Goal: Information Seeking & Learning: Learn about a topic

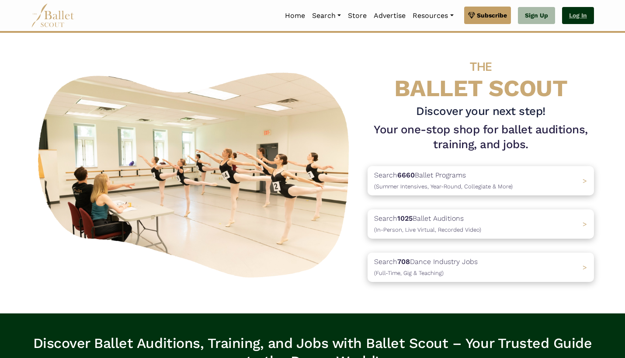
click at [572, 18] on link "Log In" at bounding box center [578, 15] width 32 height 17
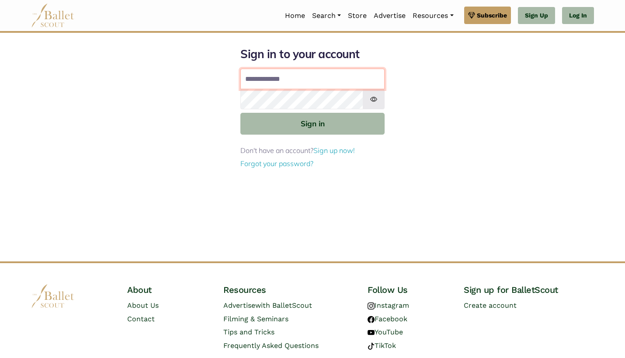
type input "**********"
click at [313, 123] on button "Sign in" at bounding box center [312, 123] width 144 height 21
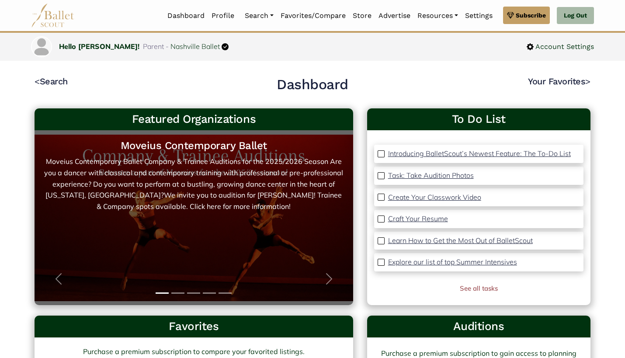
scroll to position [6, 0]
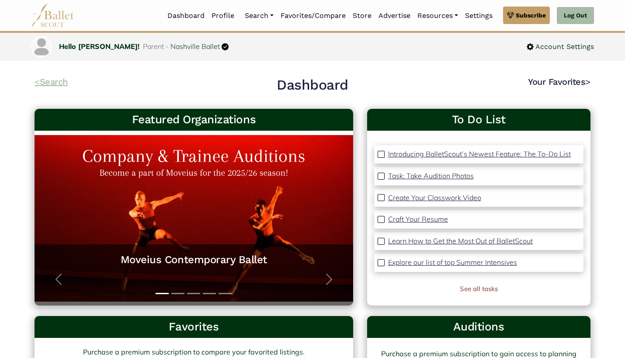
click at [61, 80] on link "< Search" at bounding box center [51, 82] width 33 height 10
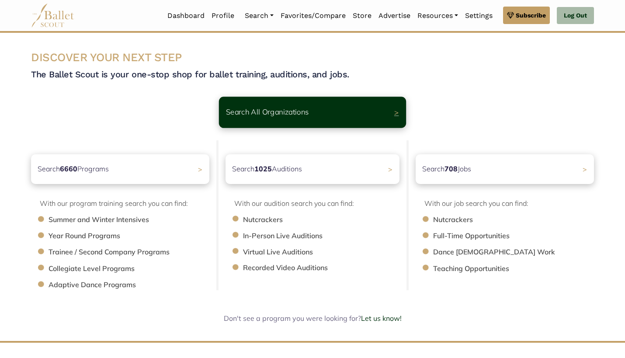
click at [396, 112] on span ">" at bounding box center [396, 112] width 5 height 9
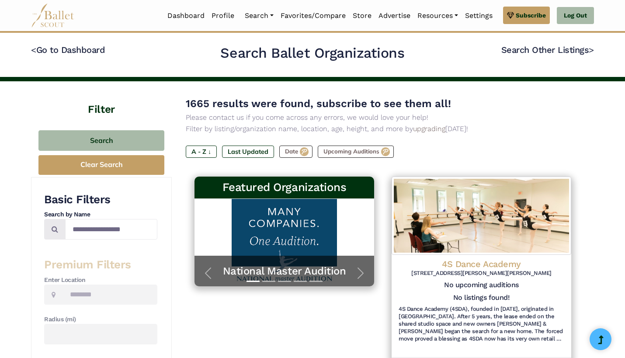
click at [302, 112] on p "Please contact us if you come across any errors, we would love your help!" at bounding box center [383, 117] width 394 height 11
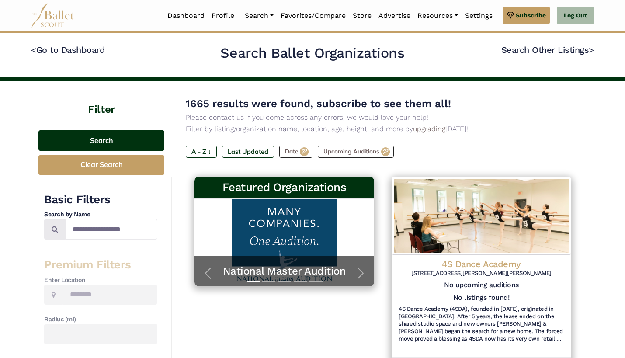
click at [108, 141] on button "Search" at bounding box center [101, 140] width 126 height 21
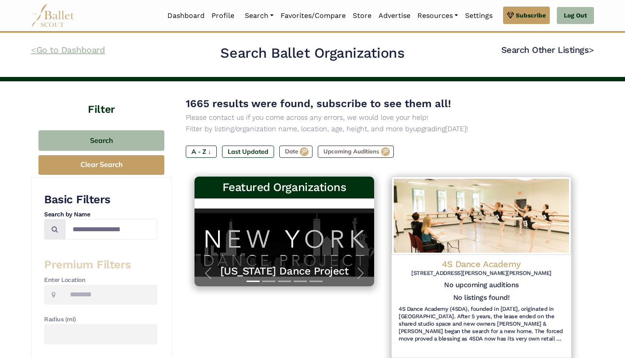
click at [86, 51] on link "< Go to Dashboard" at bounding box center [68, 50] width 74 height 10
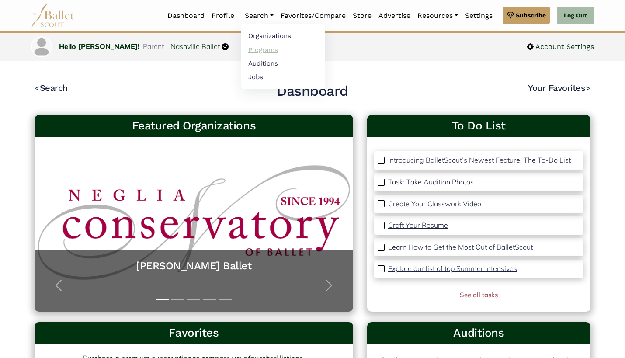
click at [266, 51] on link "Programs" at bounding box center [283, 50] width 84 height 14
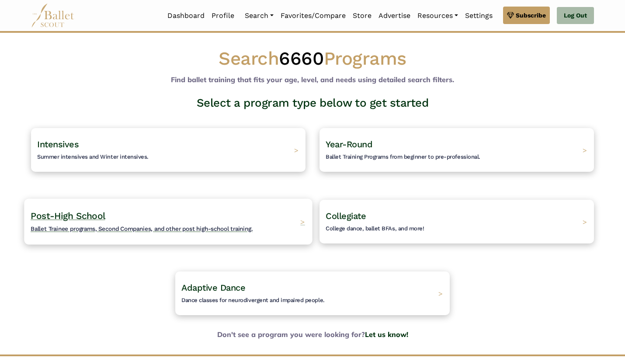
click at [221, 227] on span "Ballet Trainee programs, Second Companies, and other post high-school training." at bounding box center [142, 228] width 222 height 7
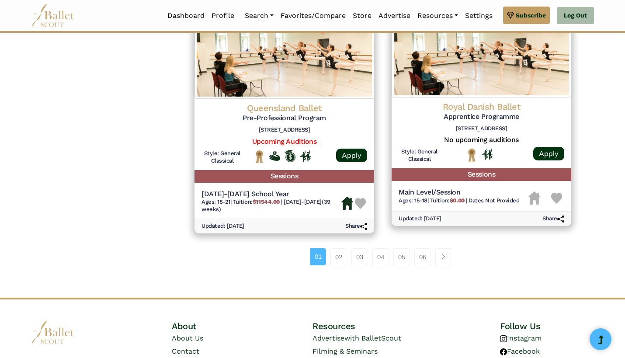
scroll to position [1121, 0]
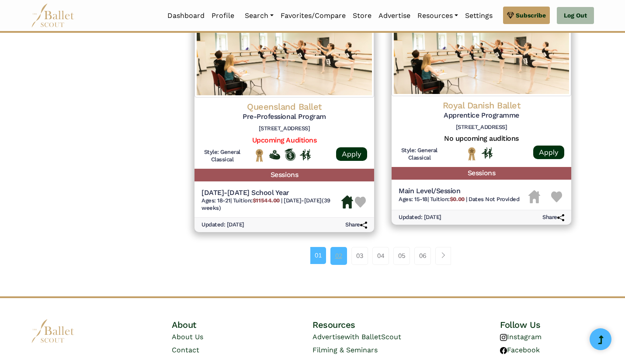
click at [339, 247] on link "02" at bounding box center [339, 255] width 17 height 17
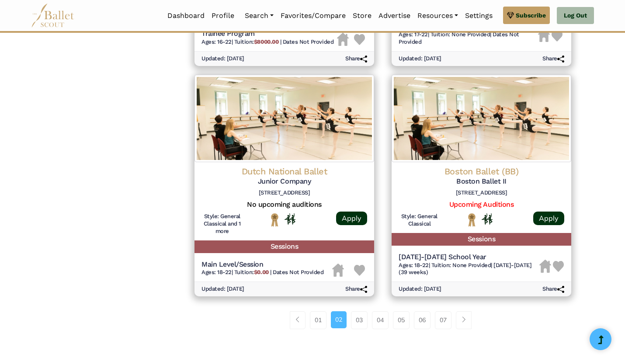
scroll to position [1044, 0]
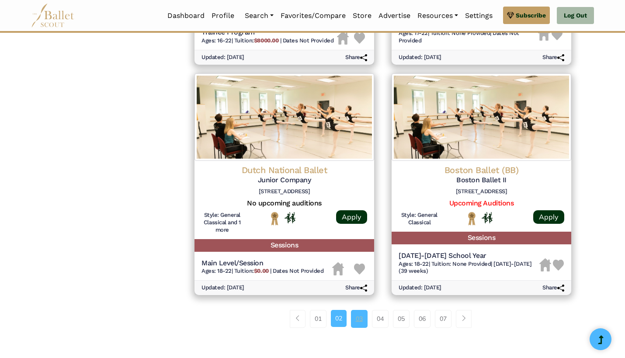
click at [357, 310] on link "03" at bounding box center [359, 318] width 17 height 17
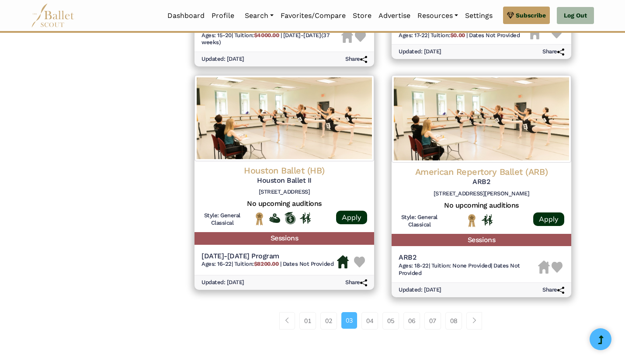
scroll to position [1073, 0]
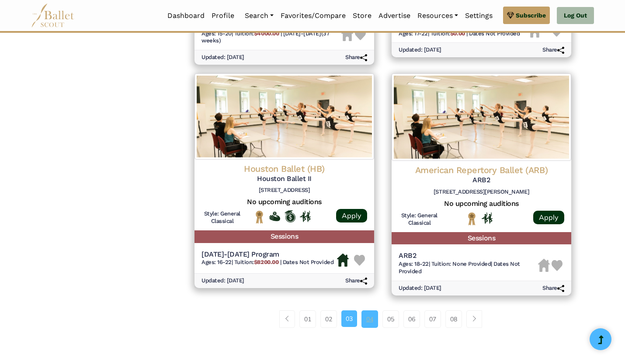
click at [370, 310] on link "04" at bounding box center [370, 318] width 17 height 17
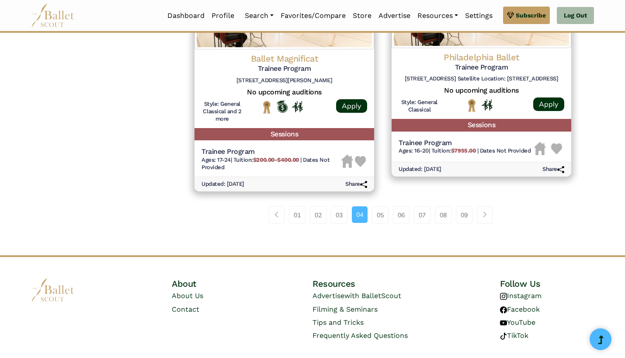
scroll to position [1184, 0]
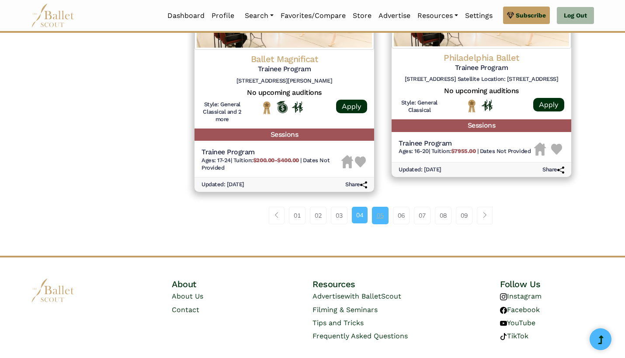
click at [379, 207] on link "05" at bounding box center [380, 215] width 17 height 17
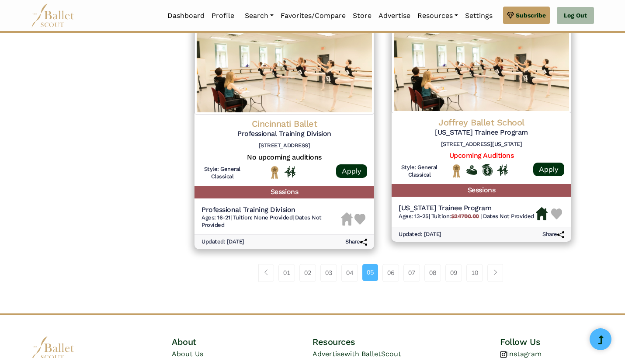
scroll to position [1106, 0]
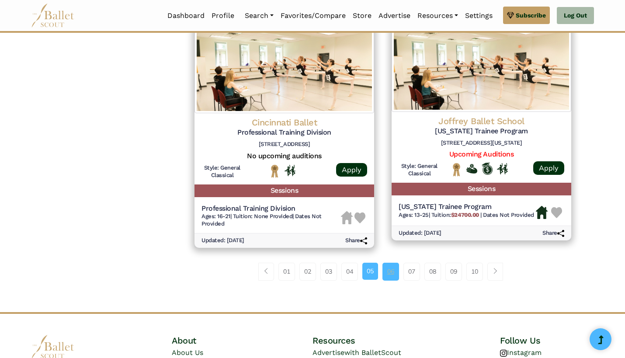
click at [391, 263] on link "06" at bounding box center [391, 271] width 17 height 17
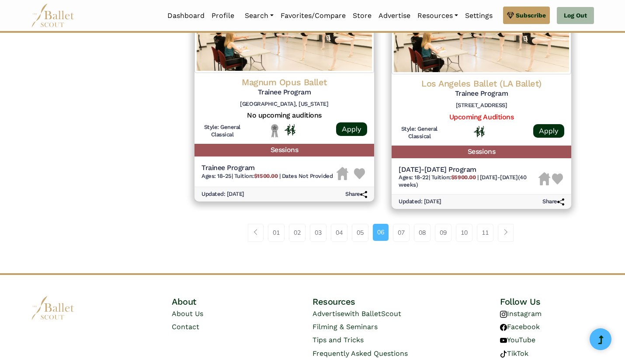
scroll to position [1145, 0]
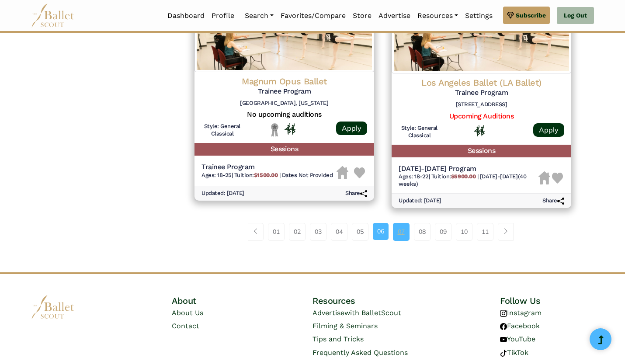
click at [400, 223] on link "07" at bounding box center [401, 231] width 17 height 17
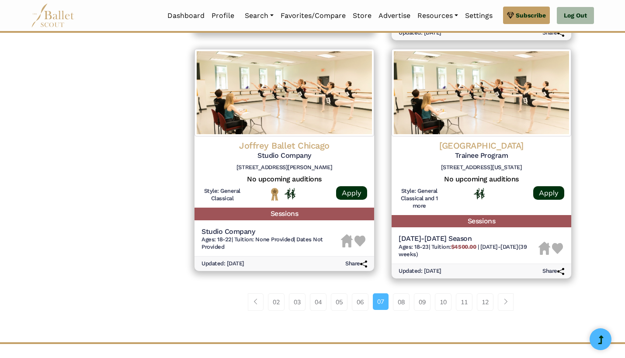
scroll to position [1090, 0]
click at [400, 293] on link "08" at bounding box center [401, 301] width 17 height 17
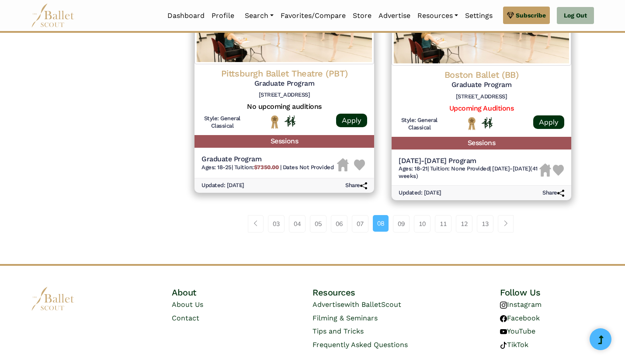
scroll to position [1162, 0]
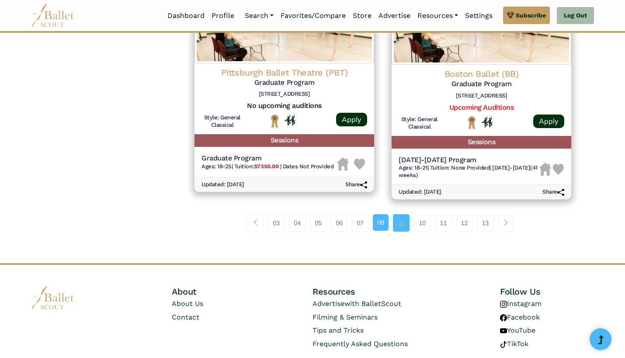
click at [400, 214] on link "09" at bounding box center [401, 222] width 17 height 17
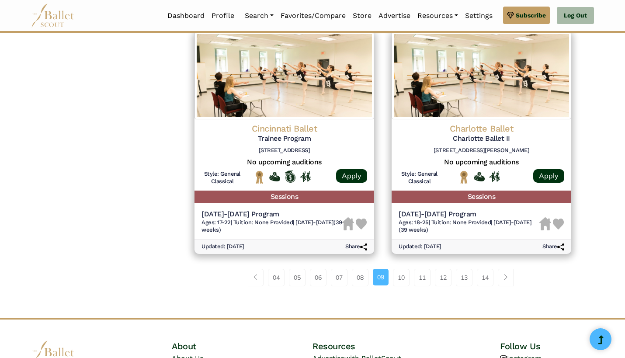
scroll to position [1110, 0]
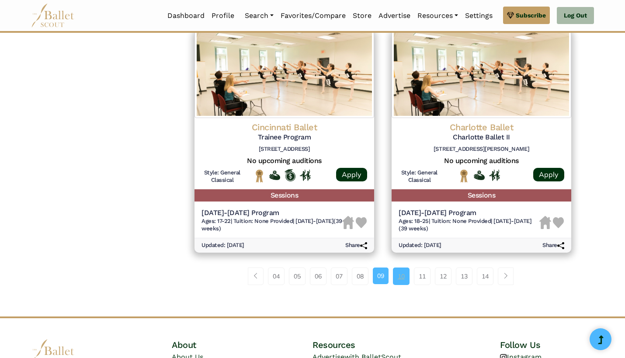
click at [400, 268] on link "10" at bounding box center [401, 276] width 17 height 17
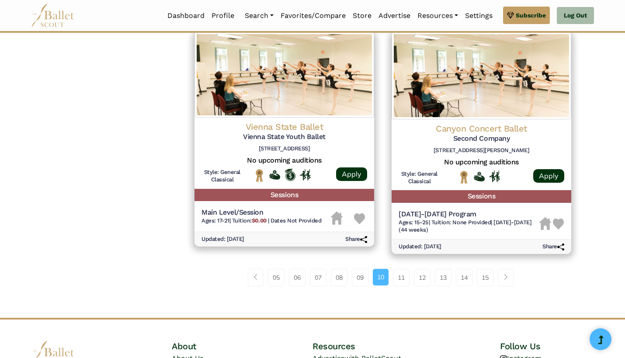
scroll to position [1131, 0]
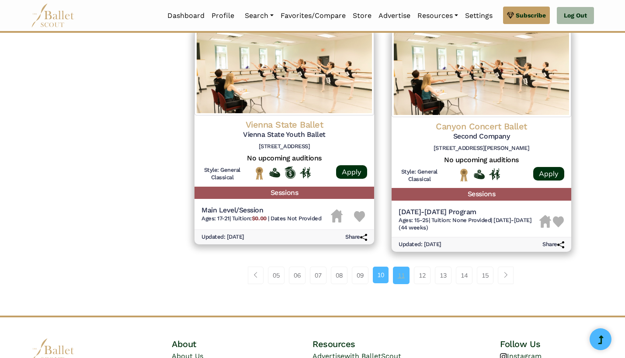
click at [401, 267] on link "11" at bounding box center [401, 275] width 17 height 17
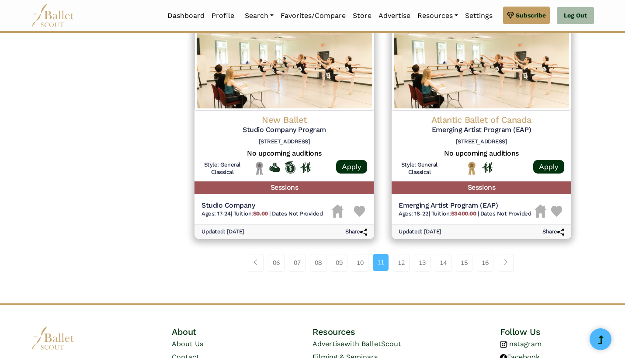
scroll to position [1101, 0]
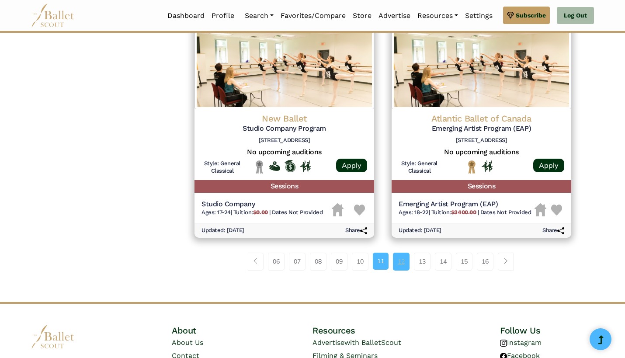
click at [401, 253] on link "12" at bounding box center [401, 261] width 17 height 17
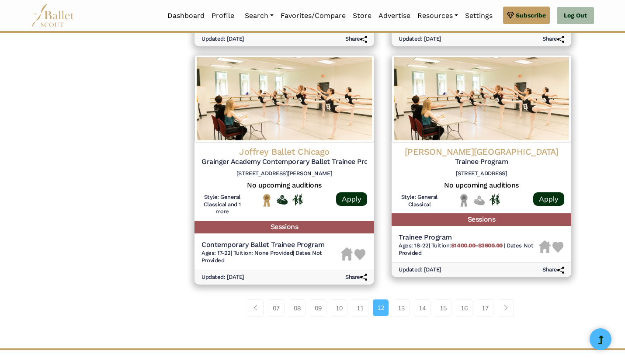
scroll to position [1123, 0]
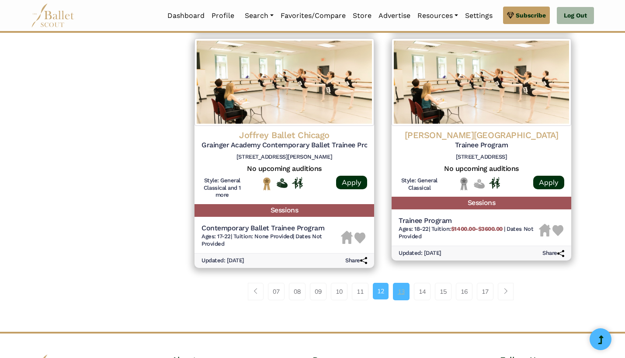
click at [402, 283] on link "13" at bounding box center [401, 291] width 17 height 17
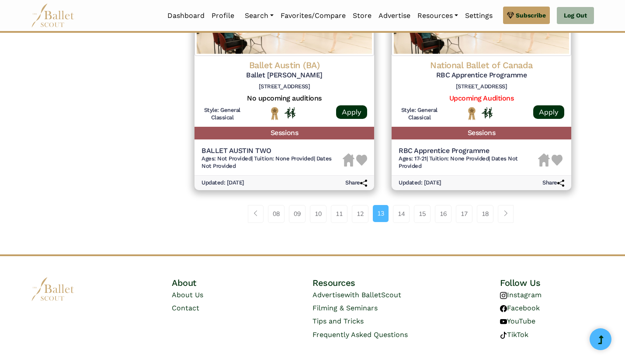
scroll to position [1156, 0]
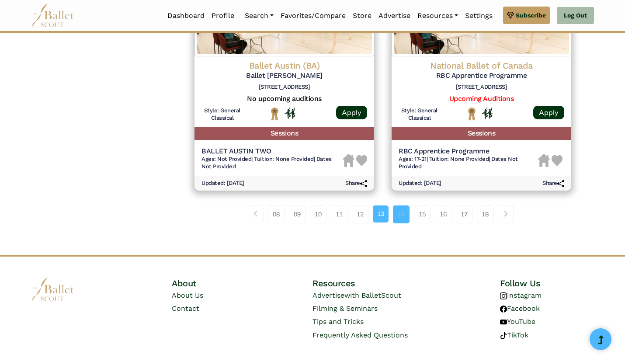
click at [402, 205] on link "14" at bounding box center [401, 213] width 17 height 17
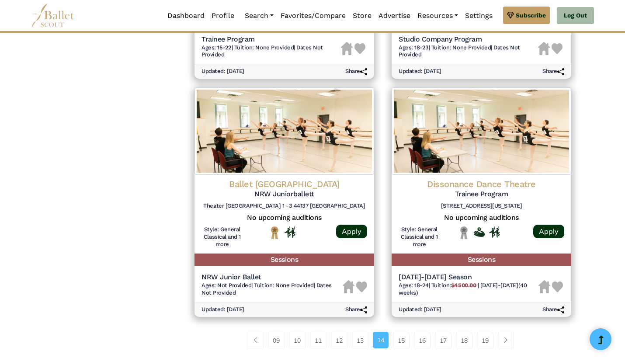
scroll to position [1059, 0]
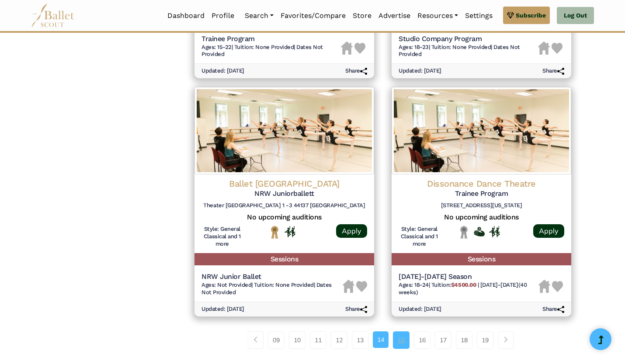
click at [402, 331] on link "15" at bounding box center [401, 339] width 17 height 17
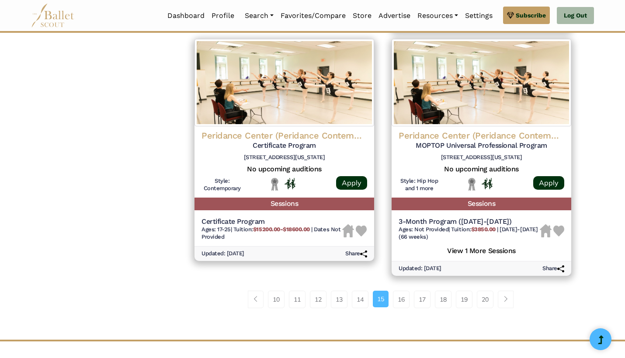
scroll to position [1093, 0]
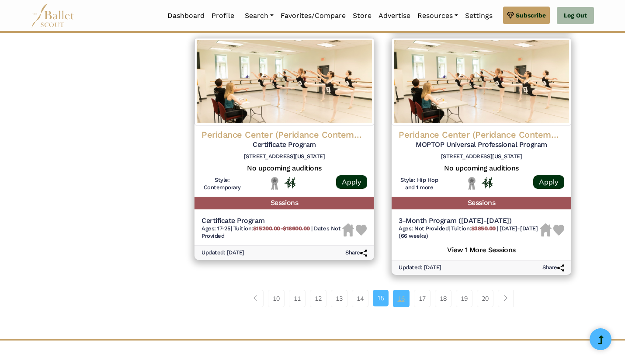
click at [402, 290] on link "16" at bounding box center [401, 298] width 17 height 17
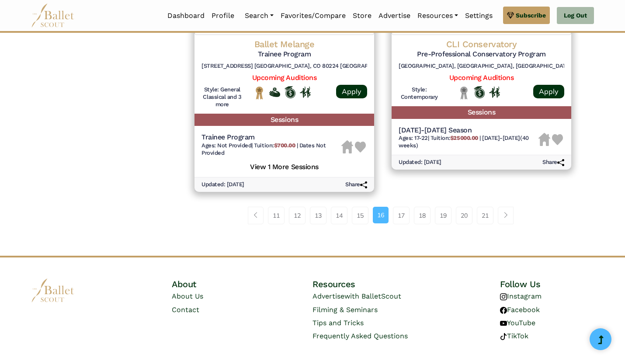
scroll to position [1191, 0]
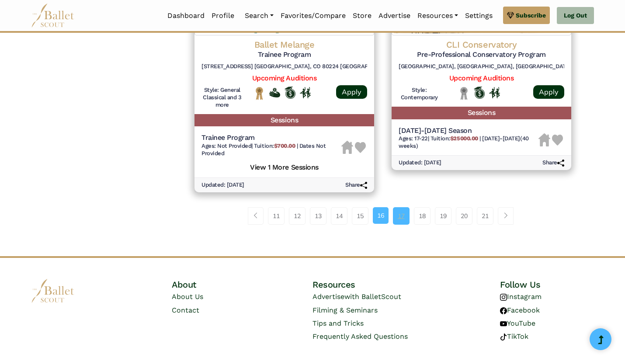
click at [402, 207] on link "17" at bounding box center [401, 215] width 17 height 17
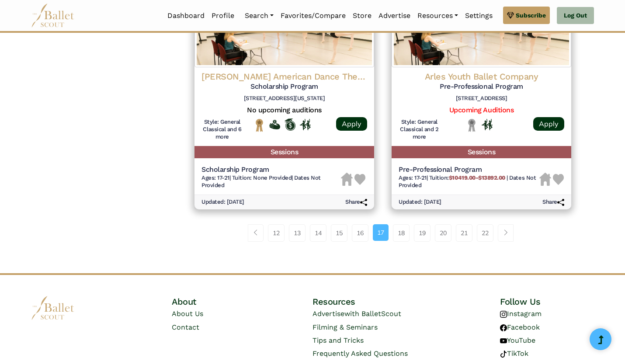
scroll to position [1168, 0]
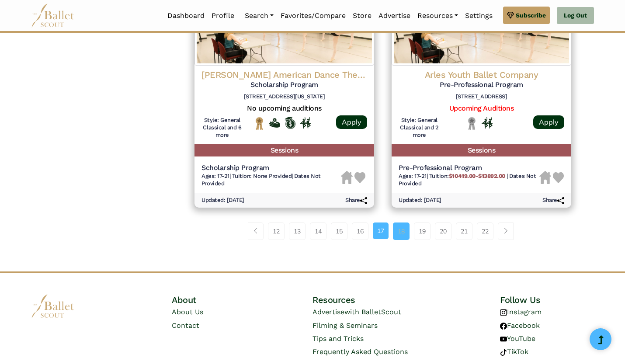
click at [400, 223] on link "18" at bounding box center [401, 231] width 17 height 17
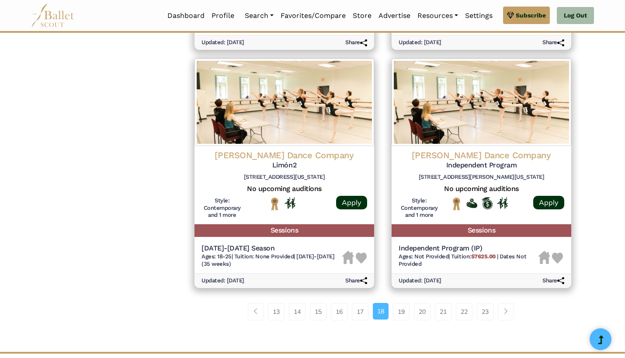
scroll to position [1097, 0]
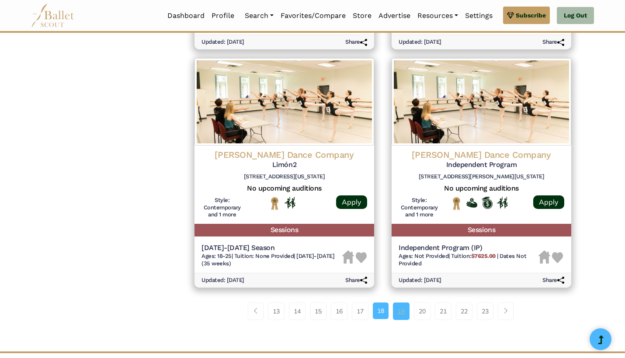
click at [401, 303] on link "19" at bounding box center [401, 311] width 17 height 17
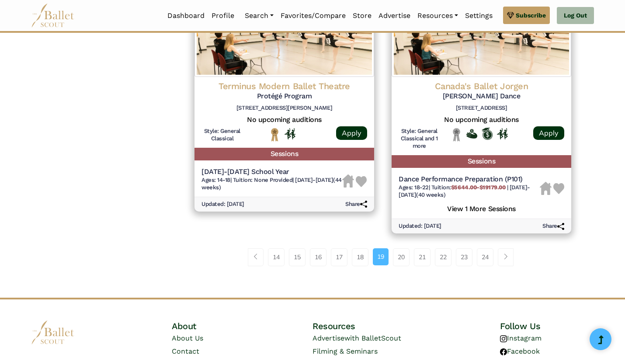
scroll to position [1182, 0]
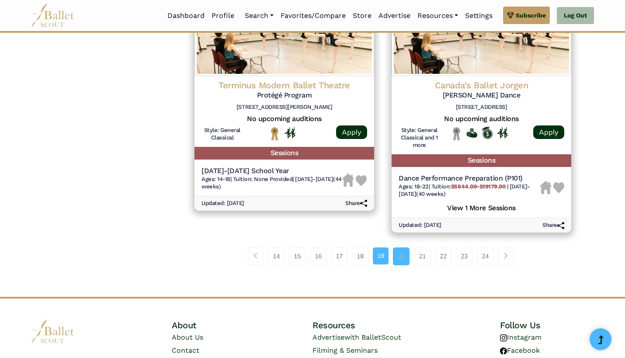
click at [400, 247] on link "20" at bounding box center [401, 255] width 17 height 17
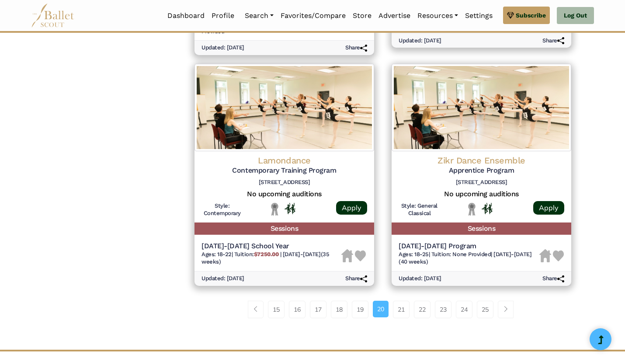
scroll to position [1076, 0]
click at [400, 300] on link "21" at bounding box center [401, 308] width 17 height 17
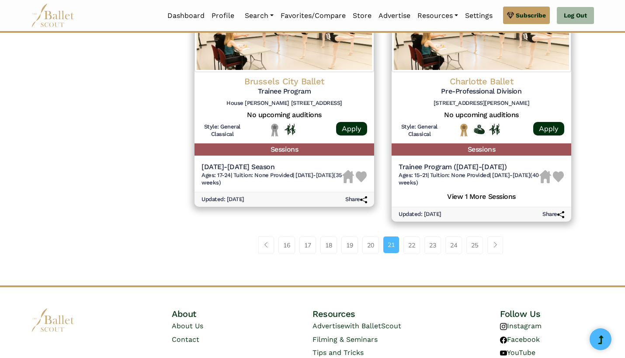
scroll to position [1163, 0]
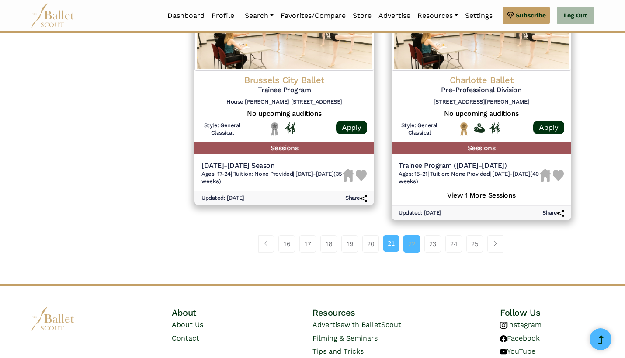
click at [409, 235] on link "22" at bounding box center [412, 243] width 17 height 17
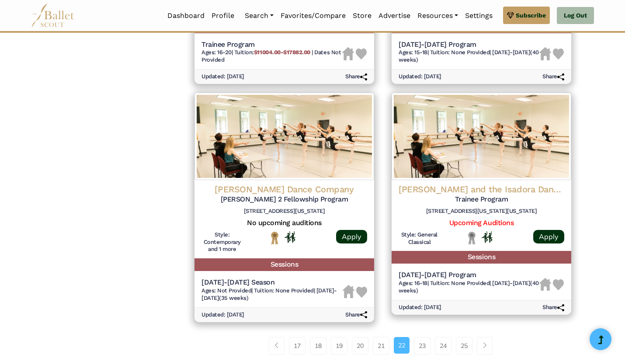
scroll to position [1069, 0]
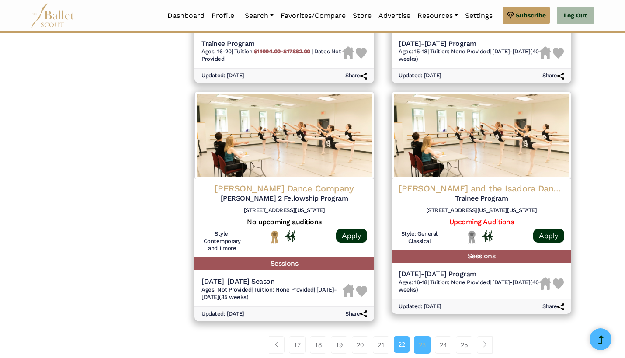
click at [423, 336] on link "23" at bounding box center [422, 344] width 17 height 17
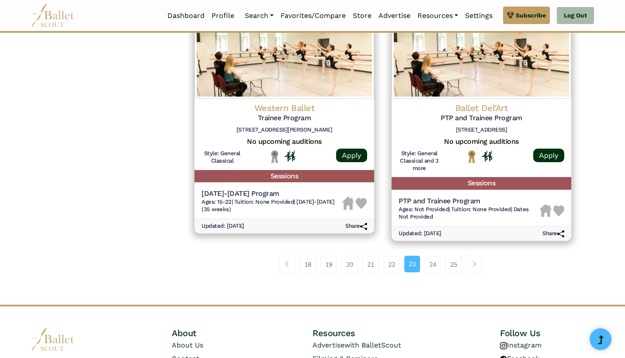
scroll to position [1143, 0]
click at [433, 255] on link "24" at bounding box center [433, 263] width 17 height 17
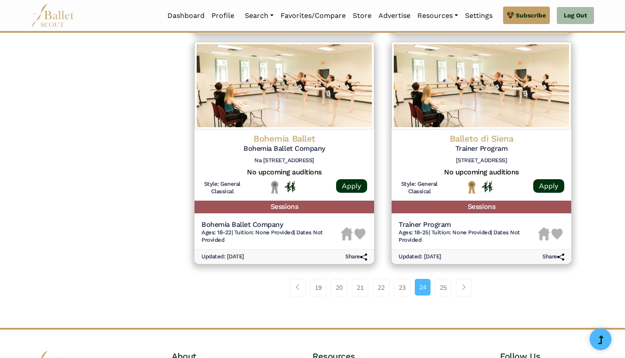
scroll to position [1107, 0]
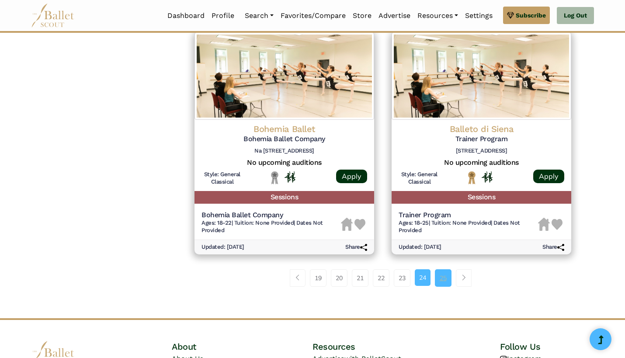
click at [443, 269] on link "25" at bounding box center [443, 277] width 17 height 17
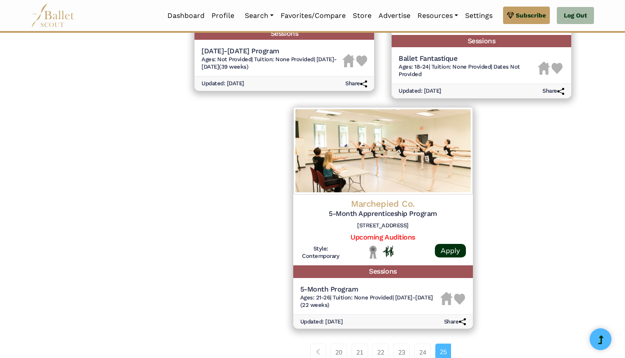
scroll to position [793, 0]
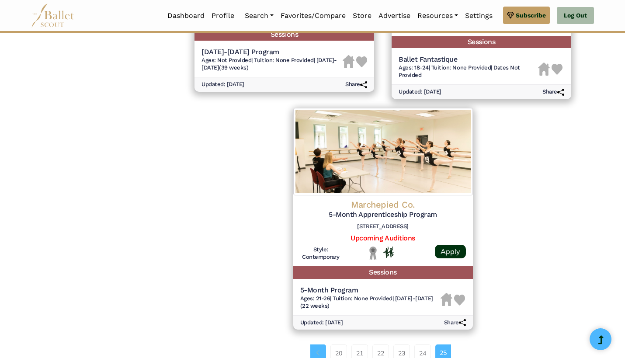
click at [315, 350] on span "Page navigation example" at bounding box center [318, 353] width 6 height 6
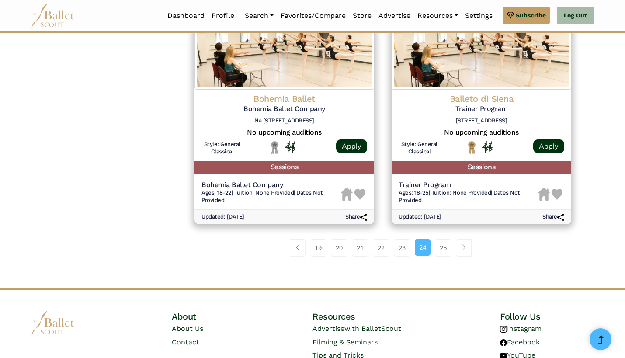
scroll to position [1137, 0]
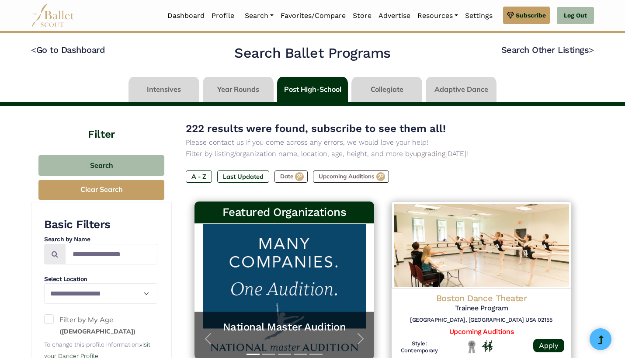
scroll to position [1076, 0]
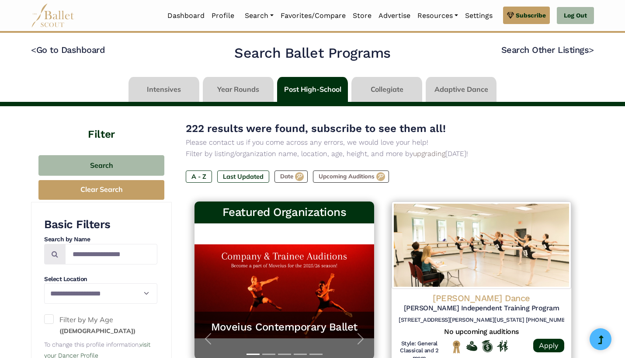
scroll to position [1182, 0]
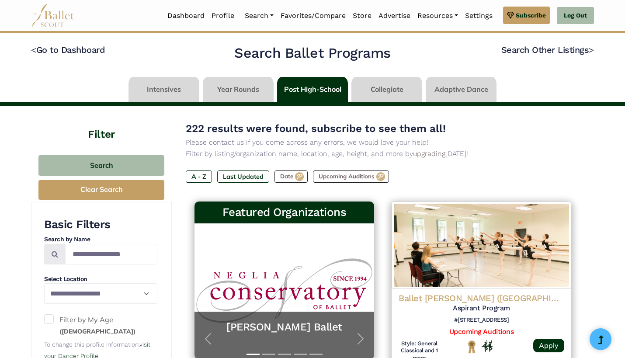
scroll to position [1123, 0]
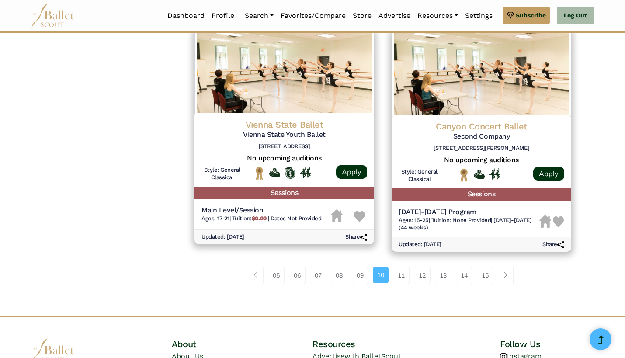
scroll to position [1132, 0]
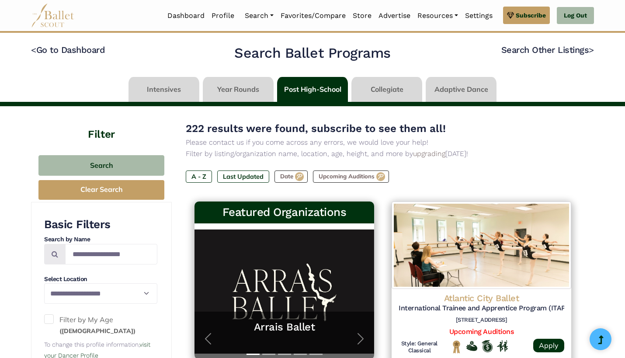
scroll to position [1110, 0]
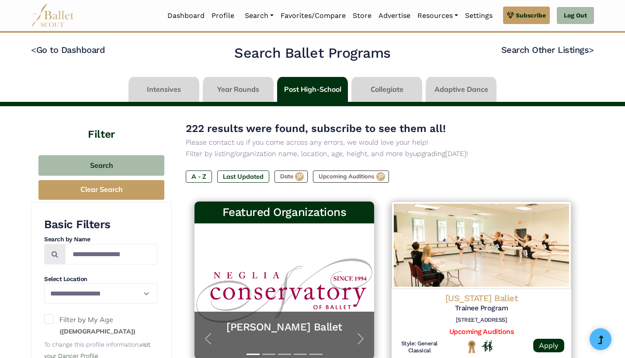
scroll to position [1162, 0]
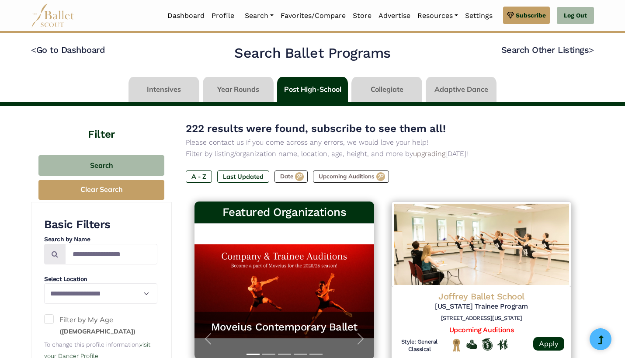
scroll to position [1145, 0]
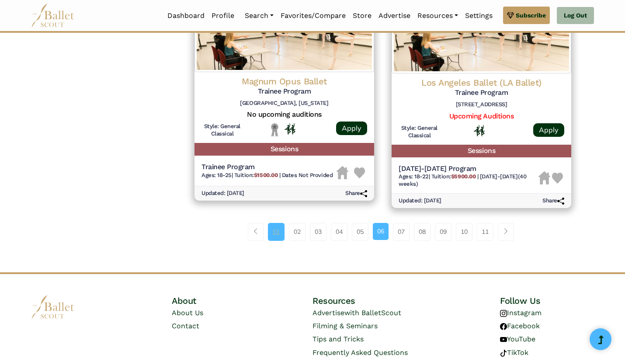
click at [274, 223] on link "01" at bounding box center [276, 231] width 17 height 17
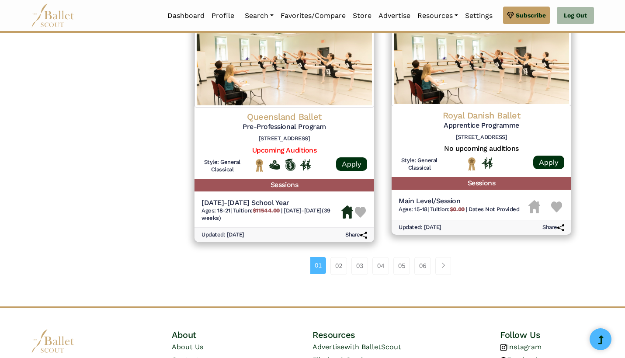
scroll to position [1112, 0]
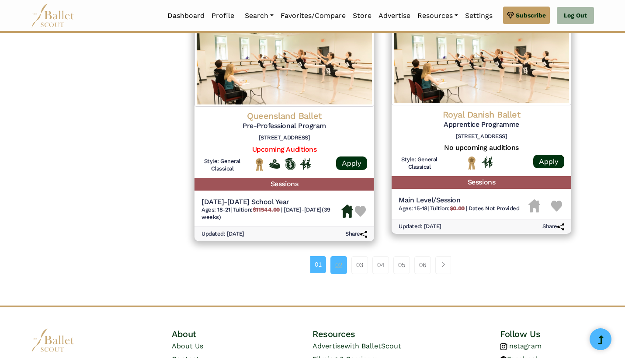
click at [339, 256] on link "02" at bounding box center [339, 264] width 17 height 17
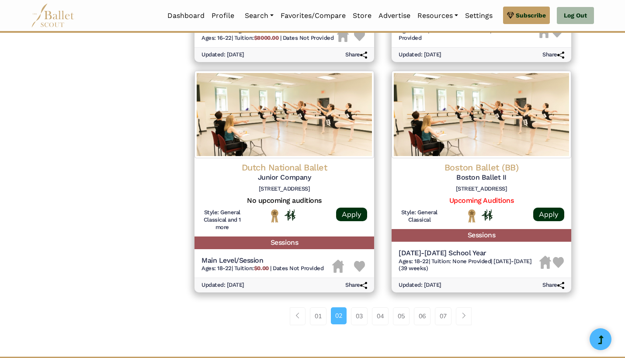
scroll to position [1047, 0]
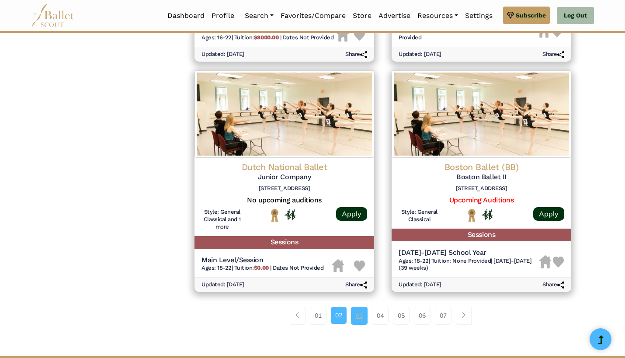
click at [359, 307] on link "03" at bounding box center [359, 315] width 17 height 17
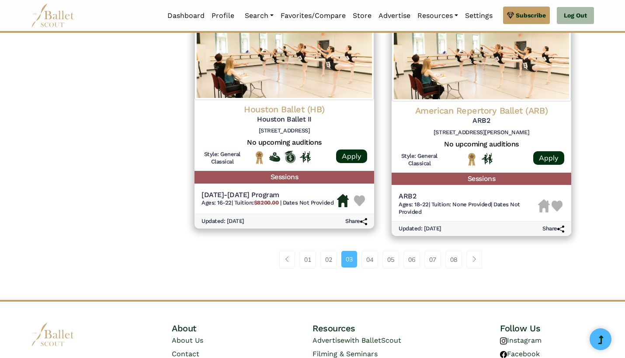
scroll to position [1133, 0]
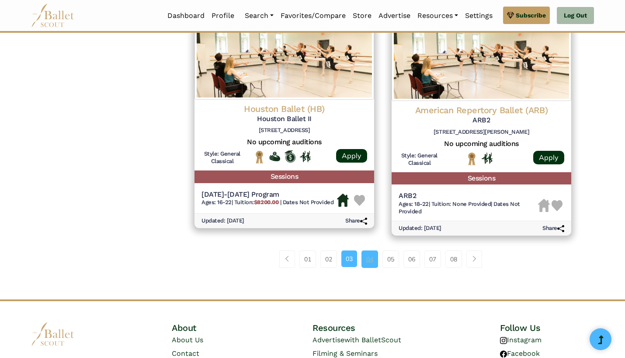
click at [371, 251] on link "04" at bounding box center [370, 259] width 17 height 17
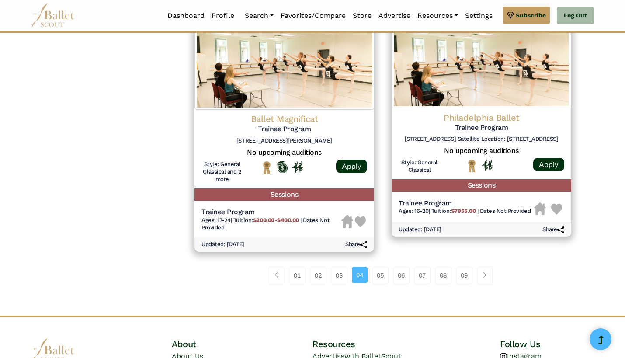
scroll to position [1129, 0]
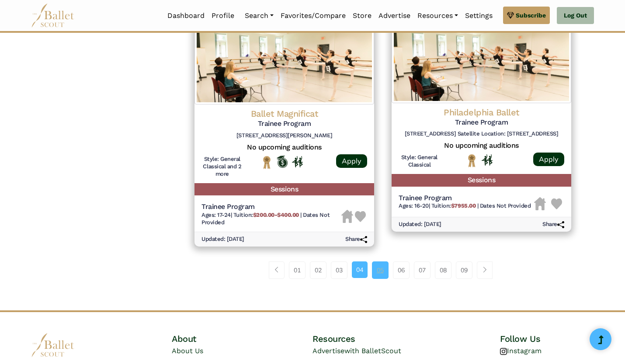
click at [378, 261] on link "05" at bounding box center [380, 269] width 17 height 17
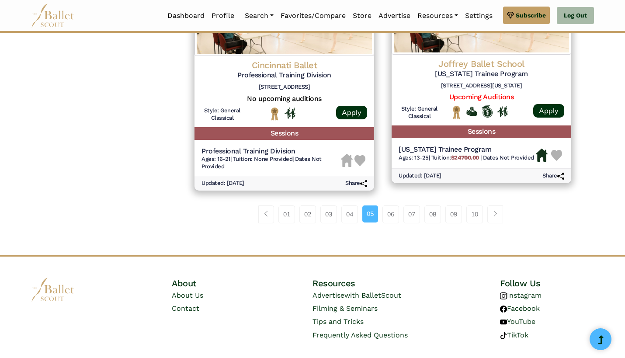
scroll to position [1163, 0]
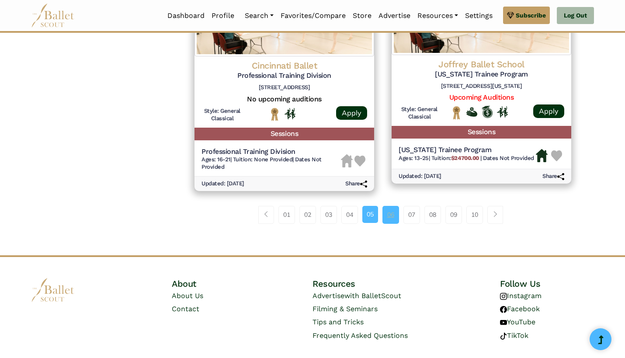
click at [390, 206] on link "06" at bounding box center [391, 214] width 17 height 17
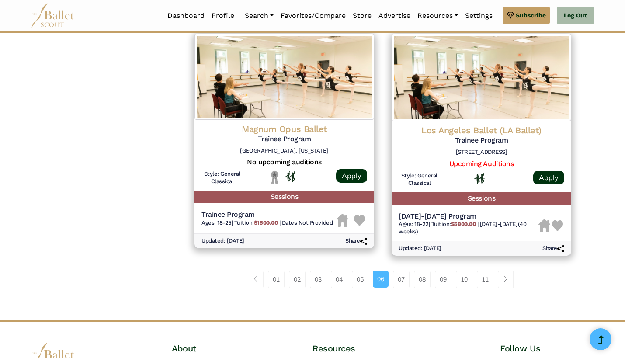
scroll to position [1099, 0]
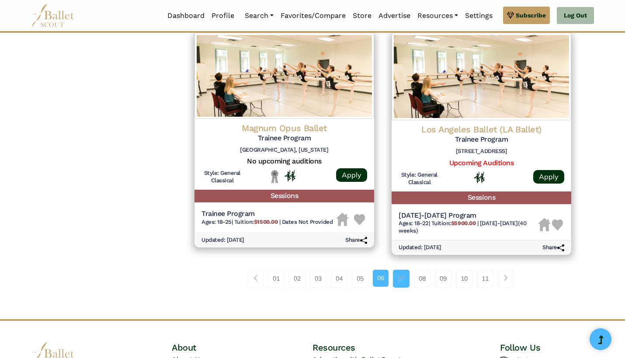
click at [400, 270] on link "07" at bounding box center [401, 278] width 17 height 17
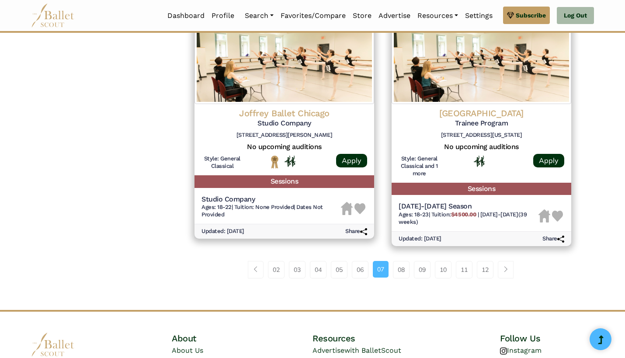
scroll to position [1132, 0]
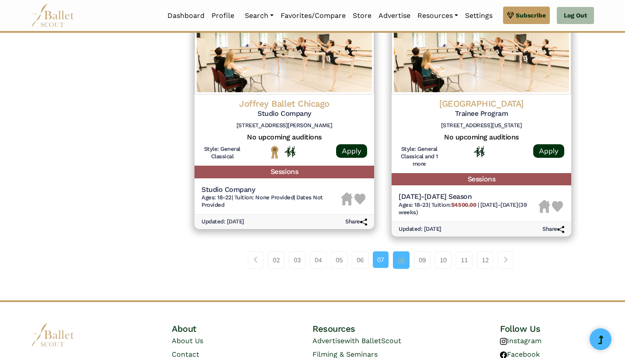
click at [402, 251] on link "08" at bounding box center [401, 259] width 17 height 17
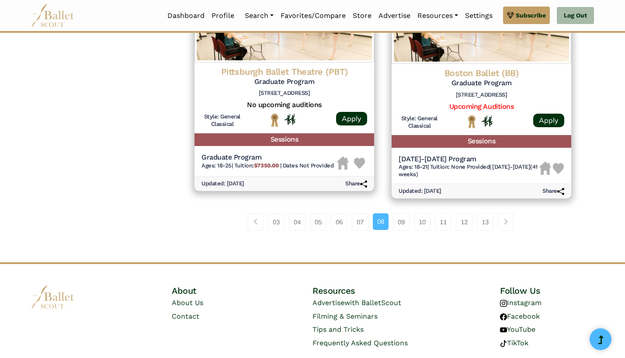
scroll to position [1165, 0]
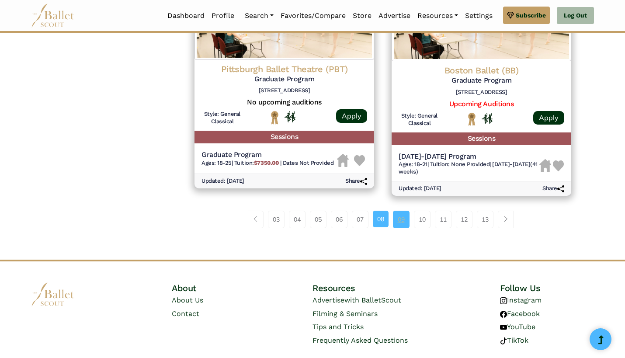
click at [402, 211] on link "09" at bounding box center [401, 219] width 17 height 17
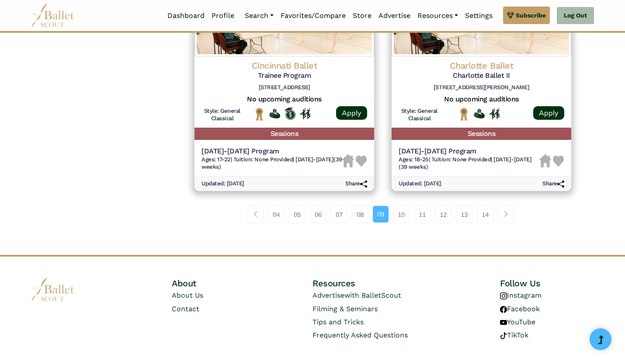
scroll to position [1171, 0]
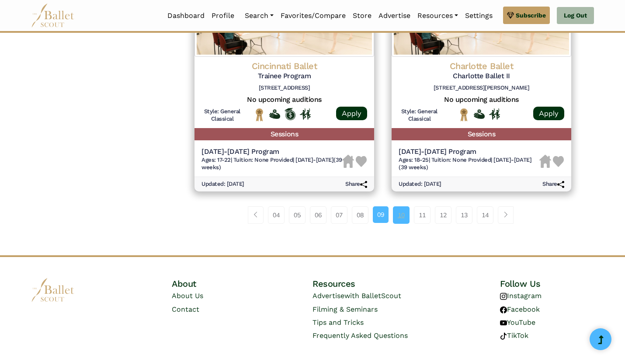
click at [402, 206] on link "10" at bounding box center [401, 214] width 17 height 17
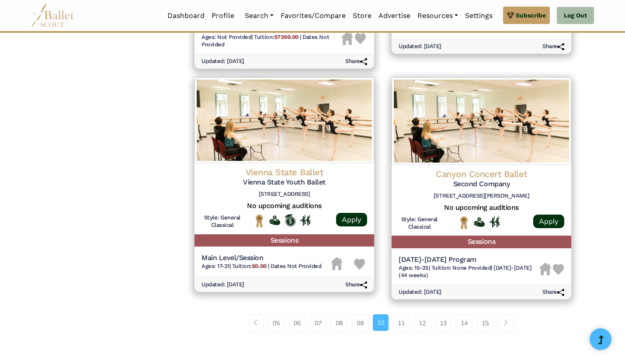
scroll to position [1087, 0]
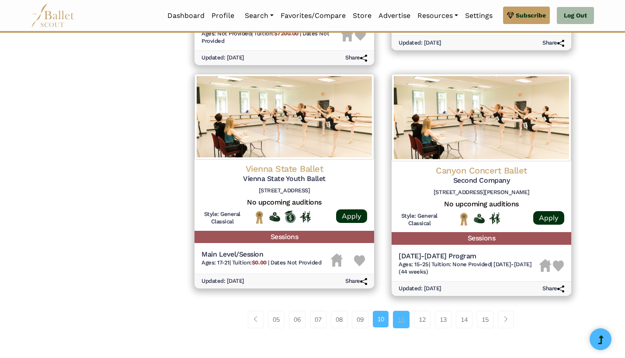
click at [401, 311] on link "11" at bounding box center [401, 319] width 17 height 17
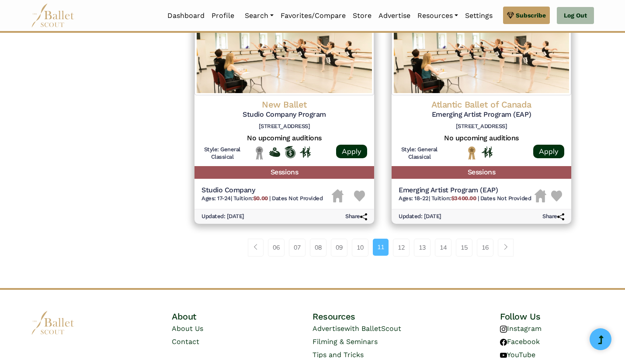
scroll to position [1120, 0]
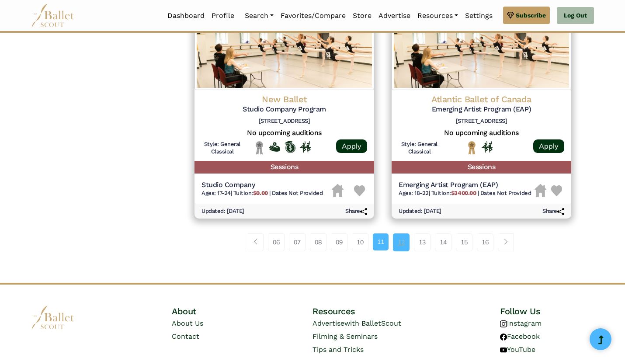
click at [402, 233] on link "12" at bounding box center [401, 241] width 17 height 17
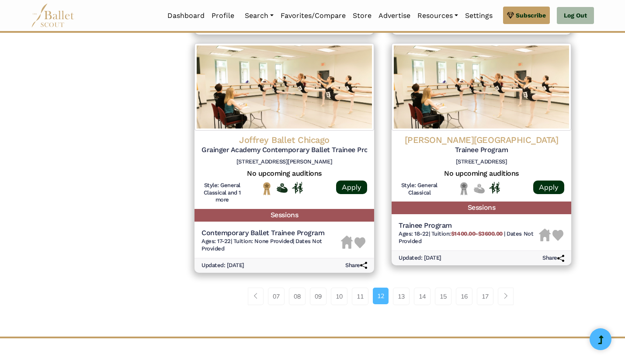
scroll to position [1119, 0]
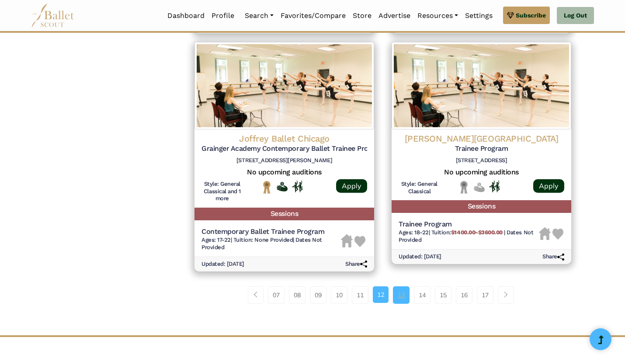
click at [403, 286] on link "13" at bounding box center [401, 294] width 17 height 17
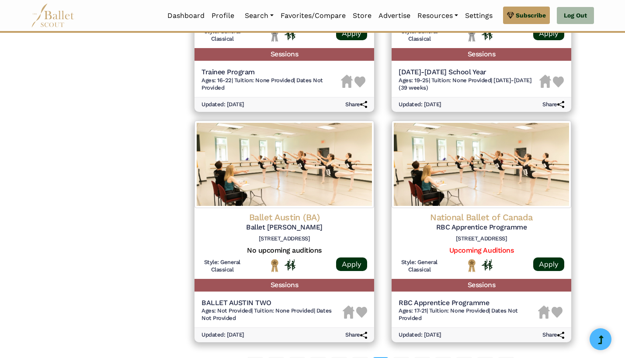
scroll to position [1005, 0]
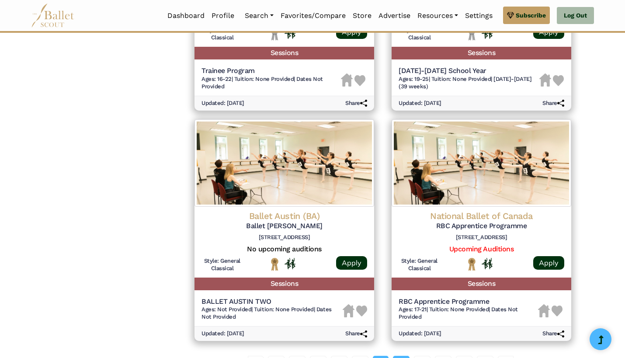
click at [403, 356] on link "14" at bounding box center [401, 364] width 17 height 17
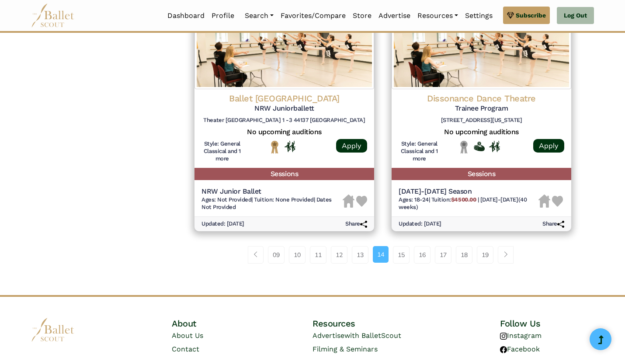
scroll to position [1145, 0]
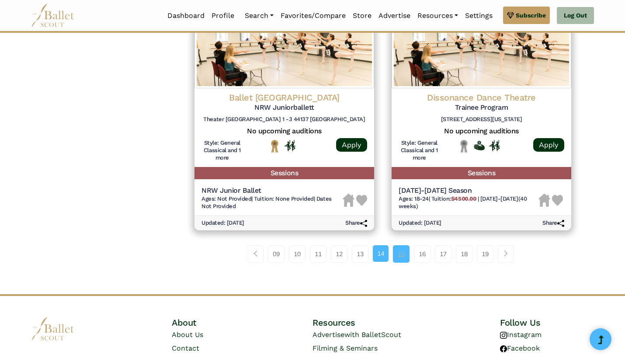
click at [401, 245] on link "15" at bounding box center [401, 253] width 17 height 17
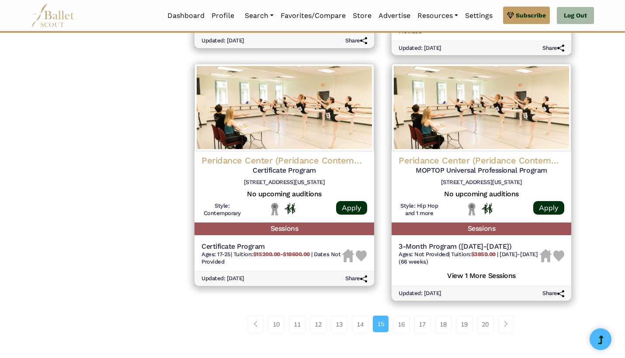
scroll to position [1072, 0]
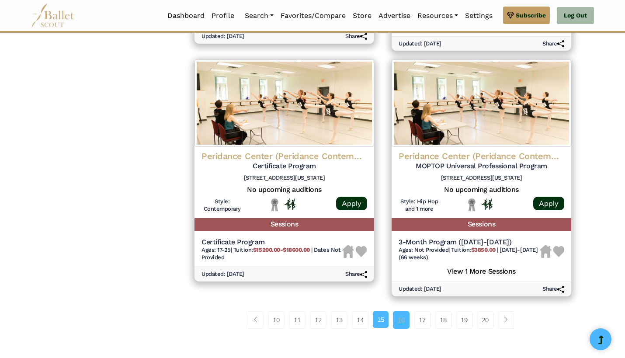
click at [403, 311] on link "16" at bounding box center [401, 319] width 17 height 17
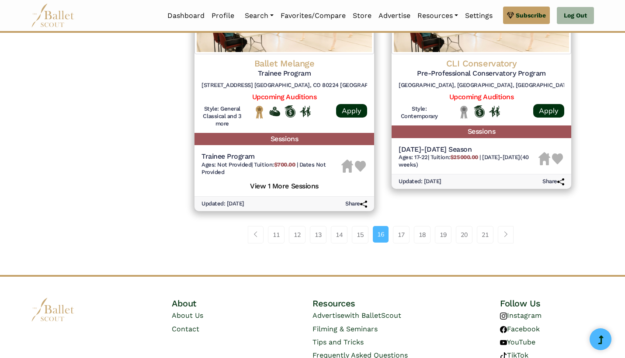
scroll to position [1175, 0]
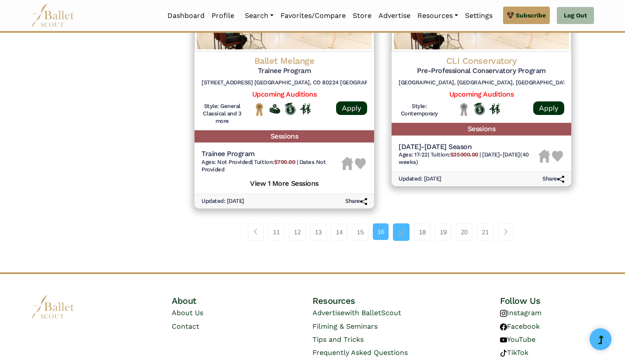
click at [403, 223] on link "17" at bounding box center [401, 231] width 17 height 17
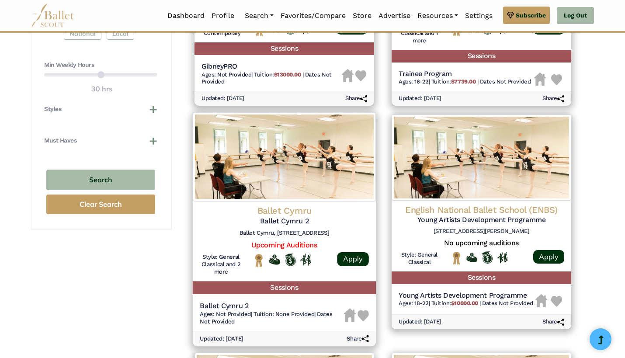
scroll to position [557, 0]
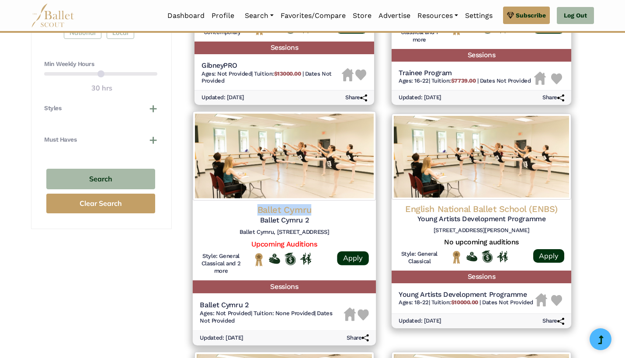
drag, startPoint x: 252, startPoint y: 200, endPoint x: 317, endPoint y: 200, distance: 64.7
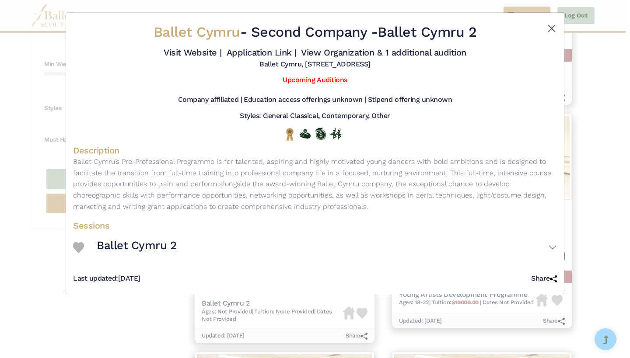
click at [551, 29] on button "Close" at bounding box center [551, 28] width 10 height 10
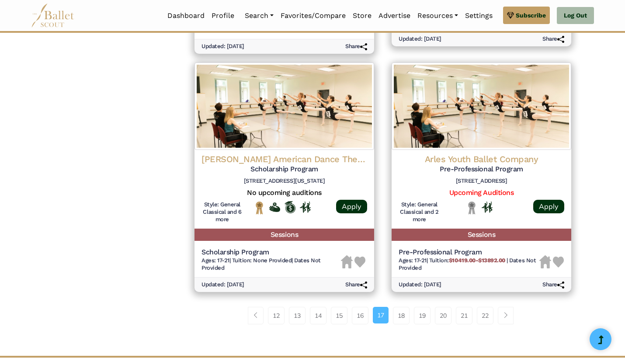
scroll to position [1095, 0]
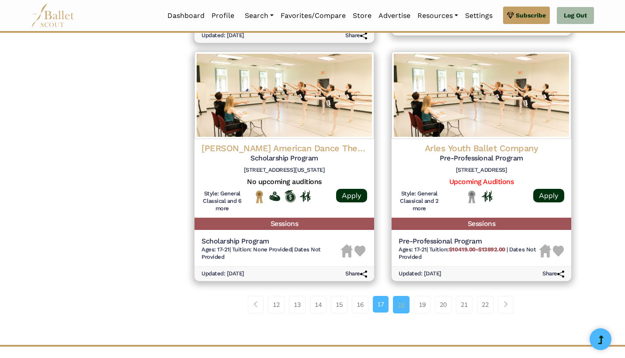
click at [402, 296] on link "18" at bounding box center [401, 304] width 17 height 17
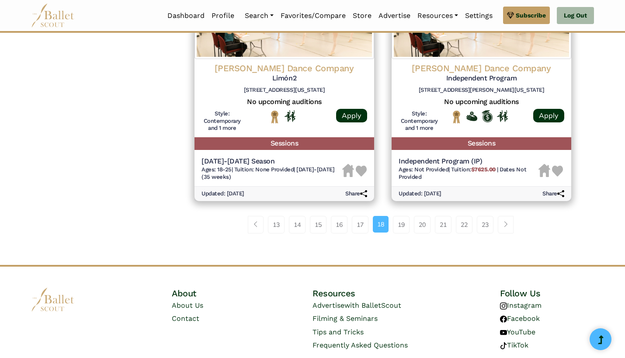
scroll to position [1184, 0]
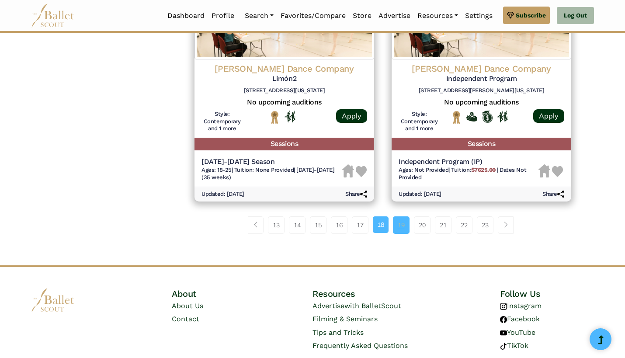
click at [400, 216] on link "19" at bounding box center [401, 224] width 17 height 17
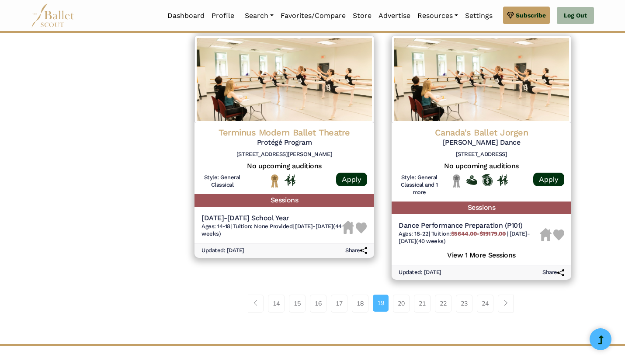
scroll to position [1145, 0]
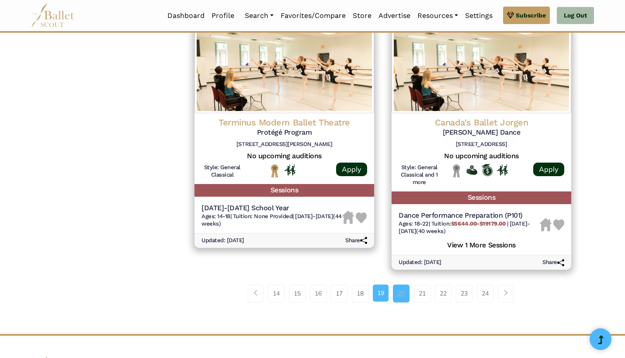
click at [402, 285] on link "20" at bounding box center [401, 293] width 17 height 17
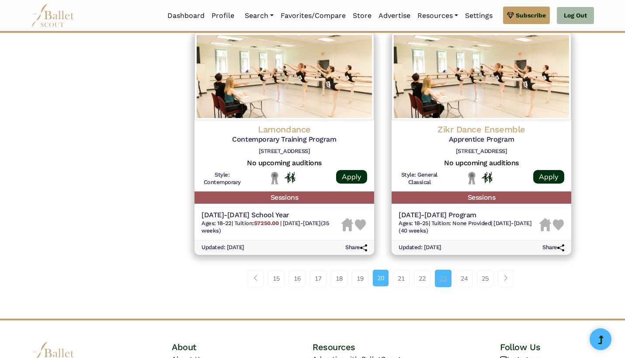
scroll to position [1109, 0]
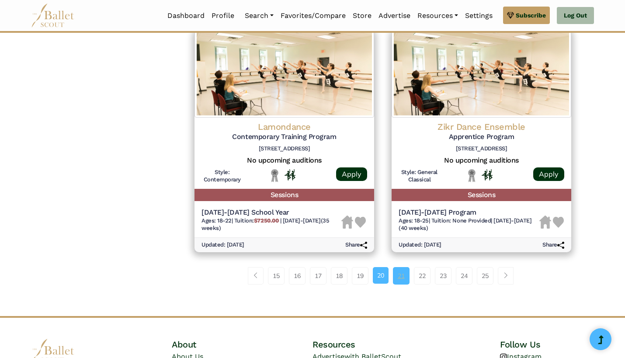
click at [400, 267] on link "21" at bounding box center [401, 275] width 17 height 17
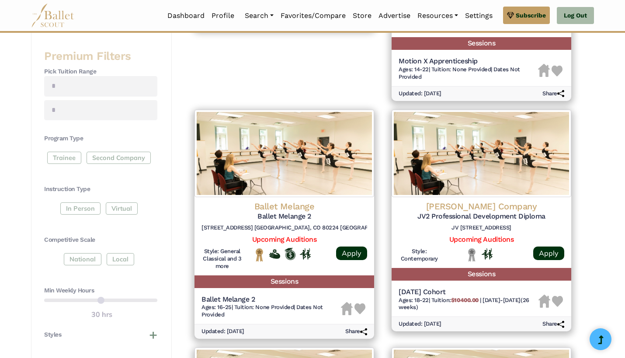
scroll to position [331, 0]
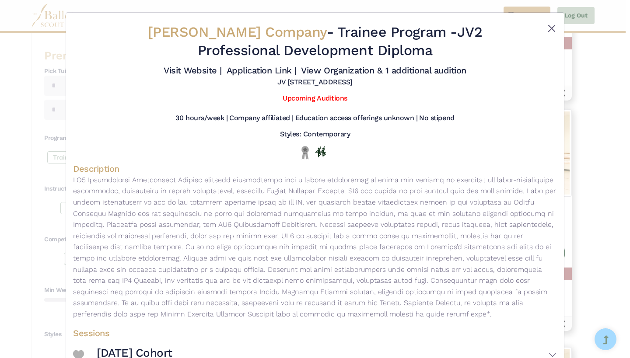
click at [550, 28] on button "Close" at bounding box center [551, 28] width 10 height 10
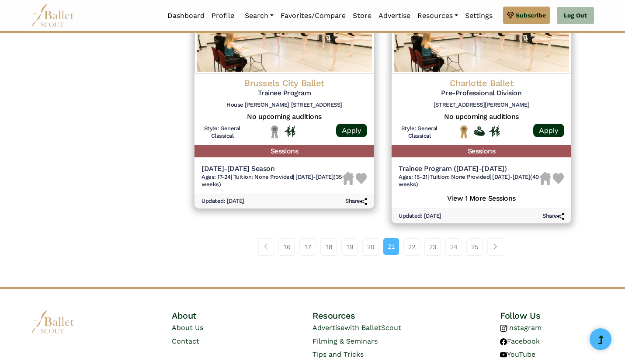
scroll to position [1163, 0]
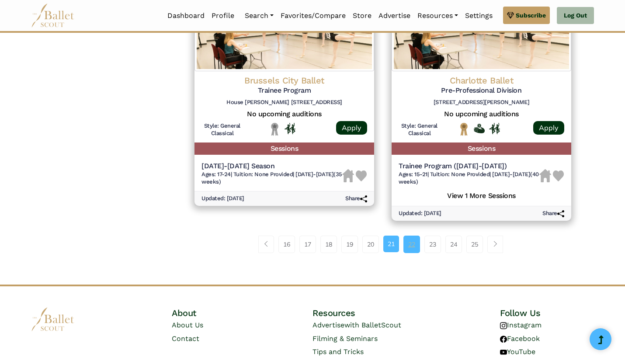
click at [412, 236] on link "22" at bounding box center [412, 244] width 17 height 17
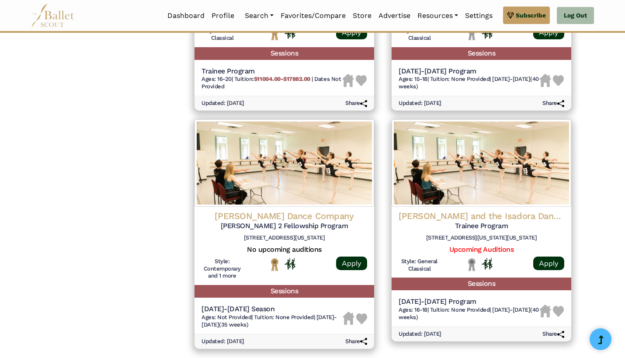
scroll to position [1043, 0]
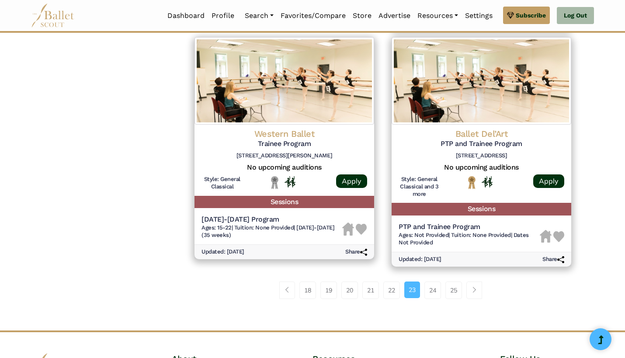
scroll to position [1117, 0]
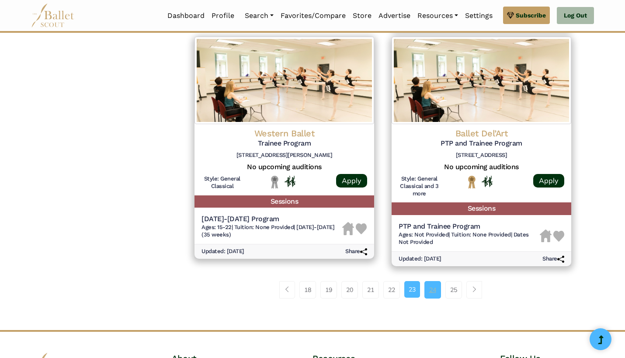
click at [432, 281] on link "24" at bounding box center [433, 289] width 17 height 17
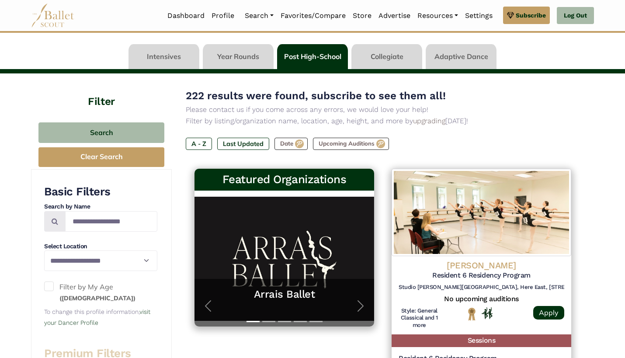
scroll to position [33, 0]
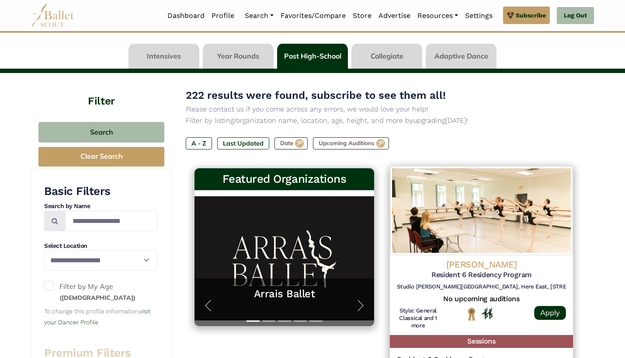
click at [499, 281] on div "Wayne McGregor Resident 6 Residency Program Studio Wayne McGregor, Broadcast Ce…" at bounding box center [481, 276] width 169 height 35
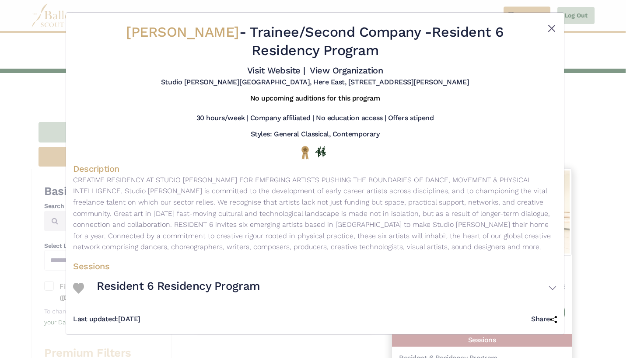
click at [550, 28] on button "Close" at bounding box center [551, 28] width 10 height 10
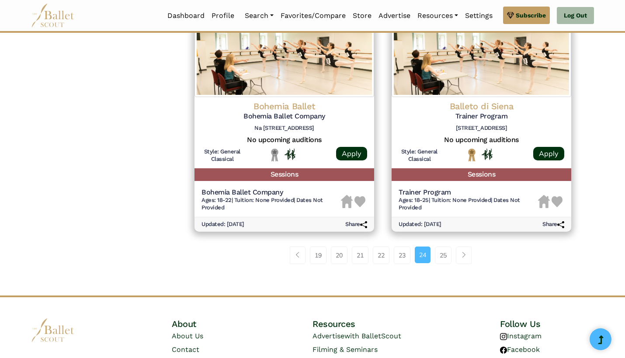
scroll to position [1131, 0]
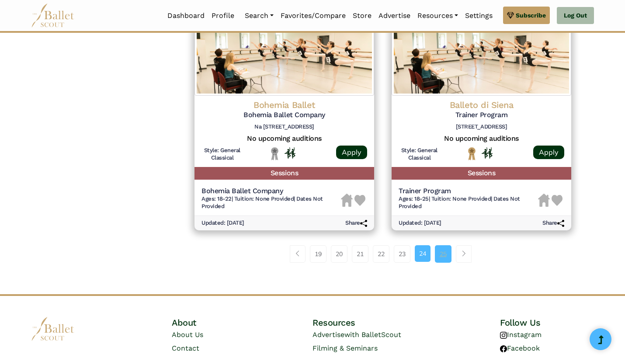
click at [443, 245] on link "25" at bounding box center [443, 253] width 17 height 17
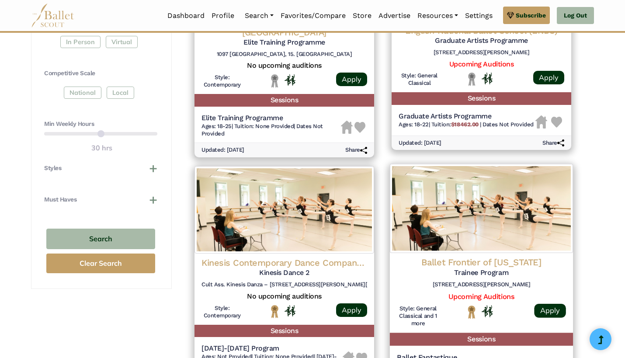
scroll to position [499, 0]
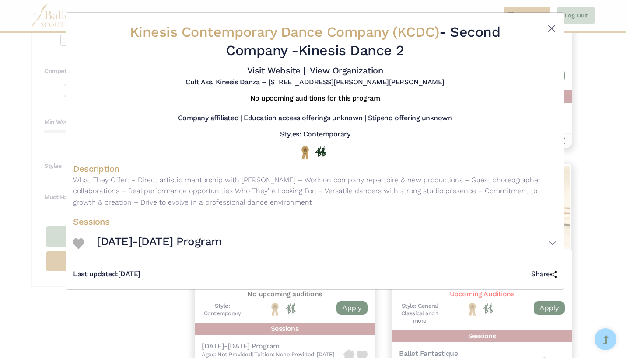
click at [551, 28] on button "Close" at bounding box center [551, 28] width 10 height 10
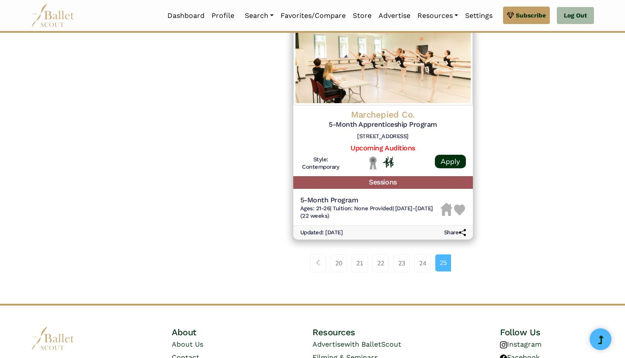
scroll to position [884, 0]
